Goal: Task Accomplishment & Management: Use online tool/utility

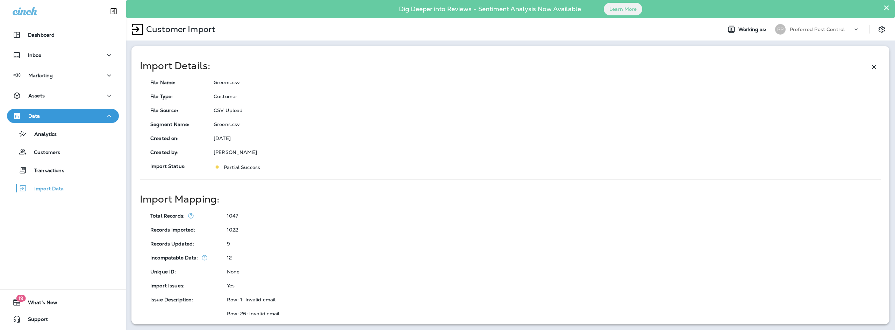
scroll to position [205, 0]
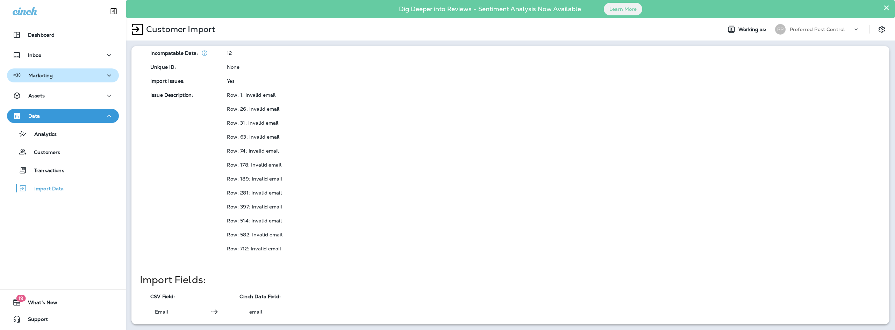
click at [79, 77] on div "Marketing" at bounding box center [63, 75] width 101 height 9
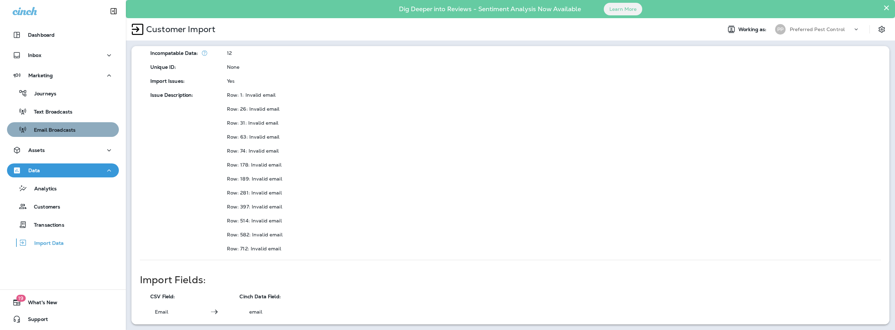
click at [65, 128] on p "Email Broadcasts" at bounding box center [51, 130] width 49 height 7
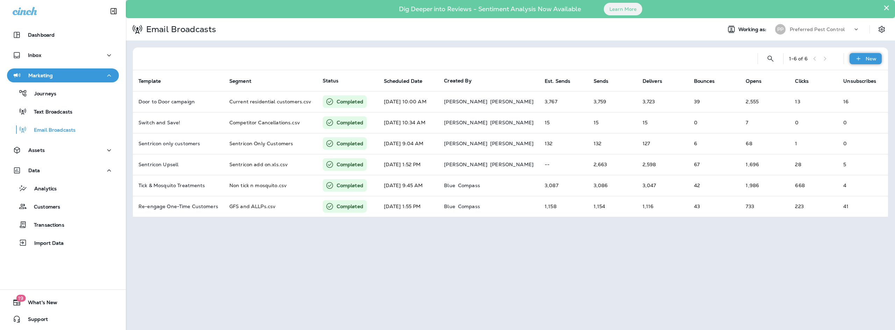
click at [871, 62] on div "New" at bounding box center [865, 58] width 32 height 11
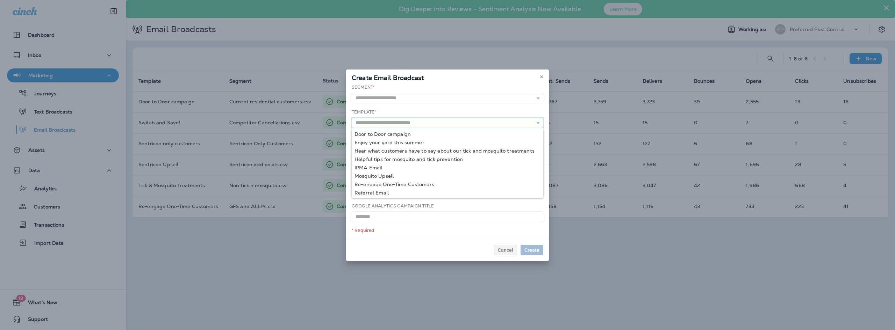
click at [430, 125] on input "text" at bounding box center [448, 123] width 192 height 10
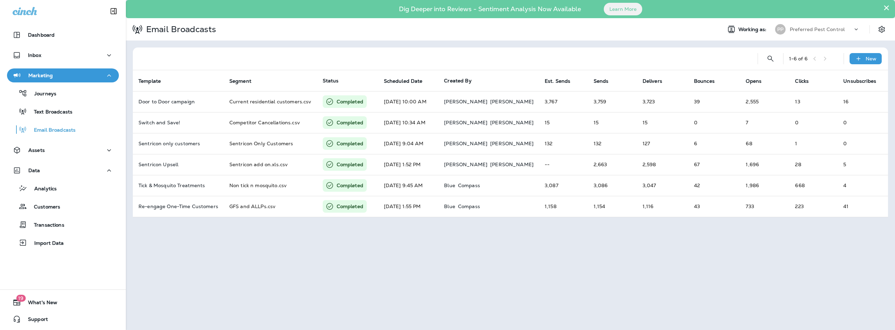
drag, startPoint x: 307, startPoint y: 258, endPoint x: 299, endPoint y: 252, distance: 9.8
click at [43, 149] on p "Assets" at bounding box center [36, 151] width 16 height 6
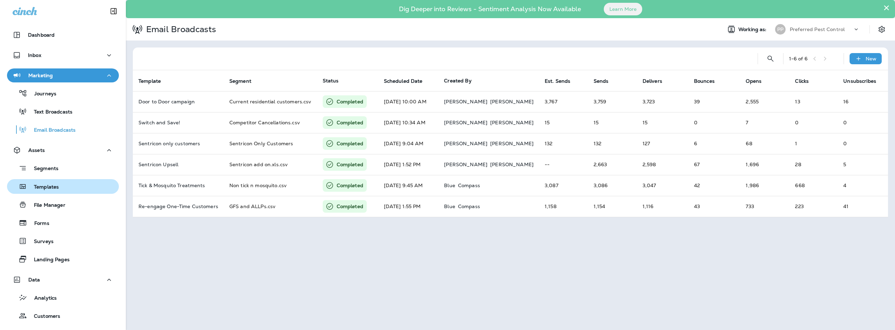
click at [48, 185] on p "Templates" at bounding box center [43, 187] width 32 height 7
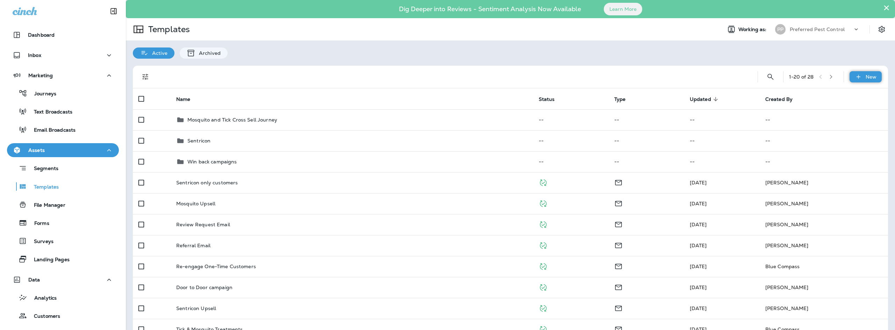
click at [858, 77] on div "New" at bounding box center [865, 76] width 32 height 11
click at [852, 92] on li "New Template" at bounding box center [860, 95] width 59 height 17
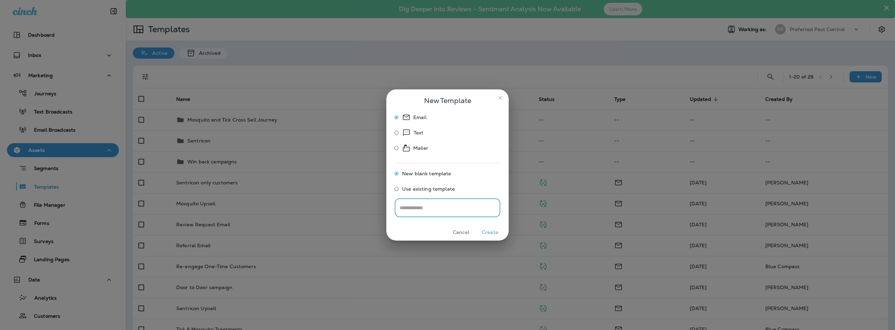
click at [455, 209] on input "text" at bounding box center [448, 208] width 106 height 19
type input "*"
type input "**********"
click at [486, 229] on button "Create" at bounding box center [490, 232] width 26 height 11
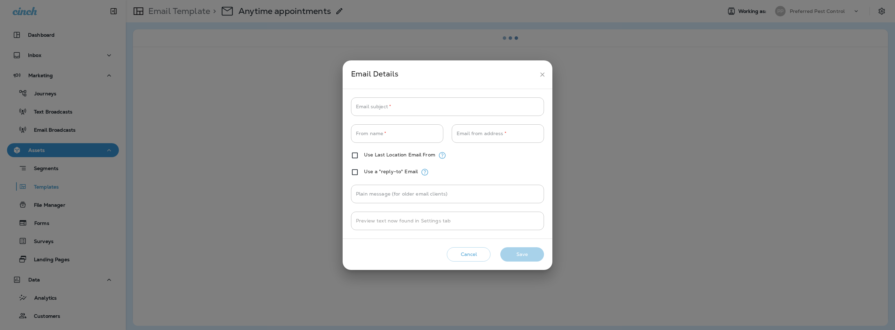
type input "**********"
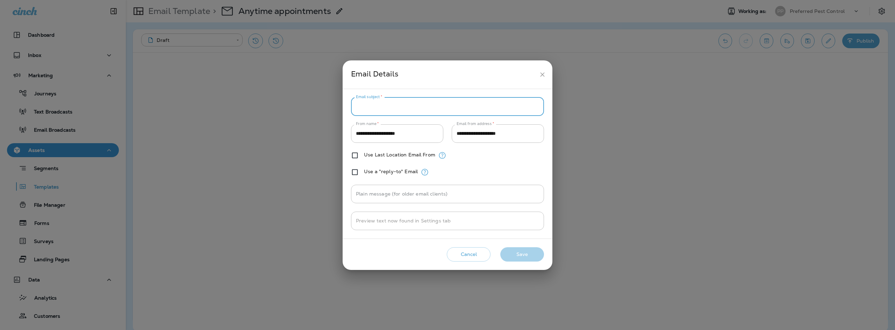
click at [401, 105] on input "Email subject   *" at bounding box center [447, 107] width 193 height 19
type input "**********"
click at [527, 257] on button "Save" at bounding box center [522, 254] width 44 height 14
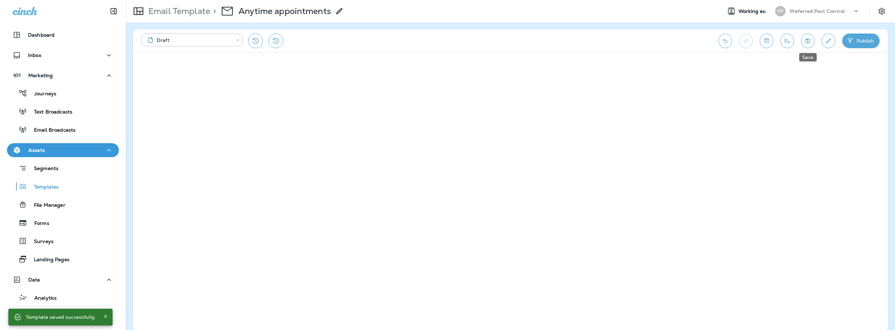
click at [806, 47] on button "Save" at bounding box center [808, 41] width 14 height 15
